Goal: Task Accomplishment & Management: Manage account settings

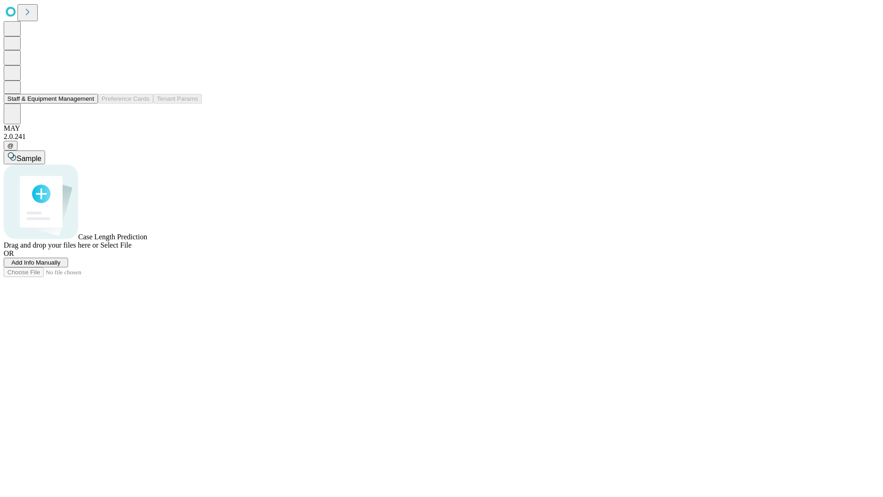
click at [88, 103] on button "Staff & Equipment Management" at bounding box center [51, 99] width 94 height 10
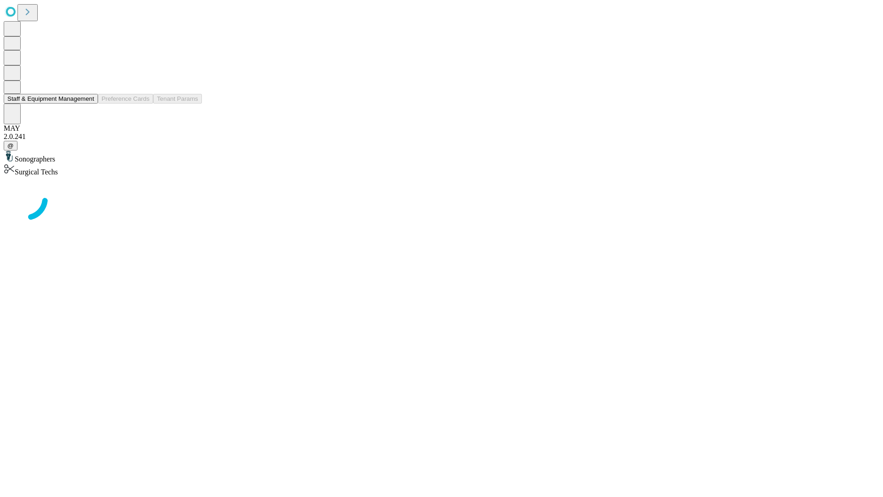
click at [88, 103] on button "Staff & Equipment Management" at bounding box center [51, 99] width 94 height 10
